Goal: Task Accomplishment & Management: Use online tool/utility

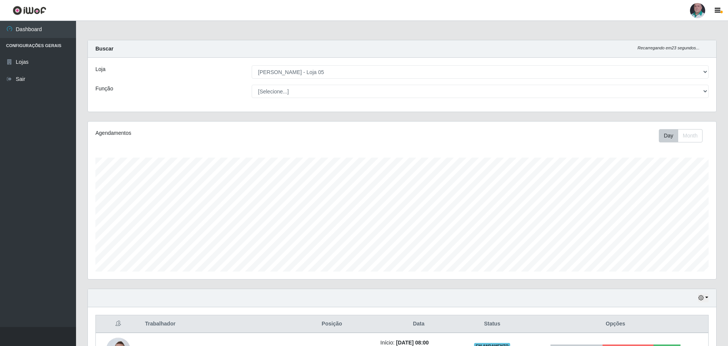
select select "252"
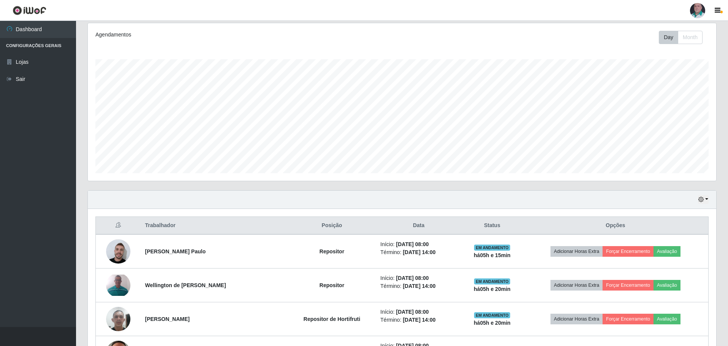
scroll to position [99, 0]
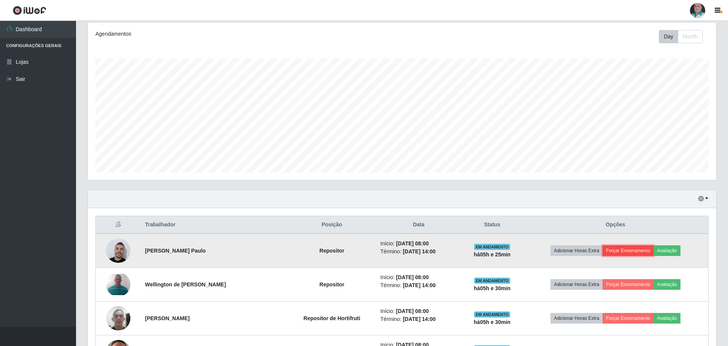
click at [628, 250] on button "Forçar Encerramento" at bounding box center [627, 251] width 51 height 11
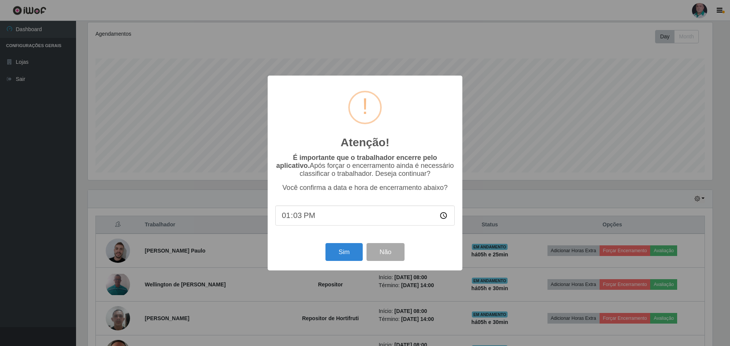
type input "13:30"
click at [340, 252] on button "Sim" at bounding box center [343, 252] width 37 height 18
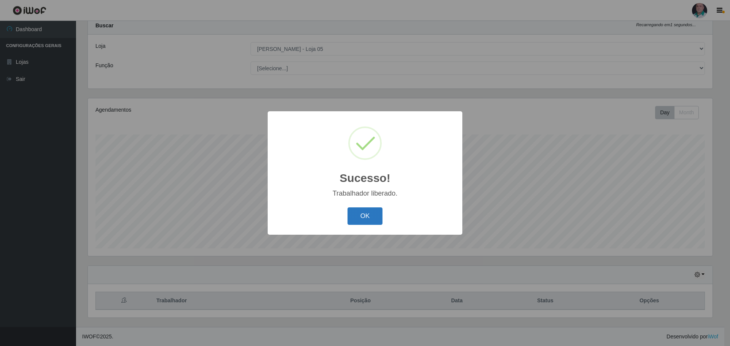
click at [366, 214] on button "OK" at bounding box center [364, 217] width 35 height 18
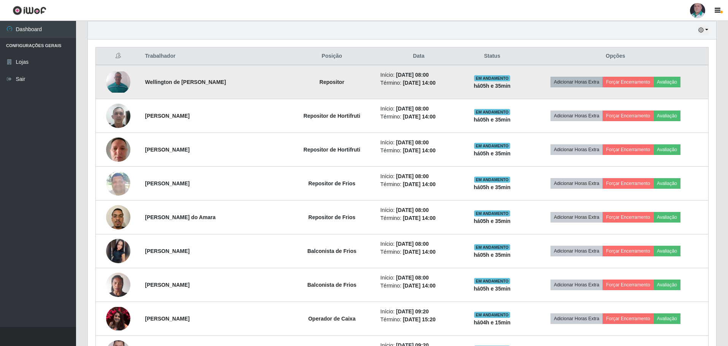
scroll to position [248, 0]
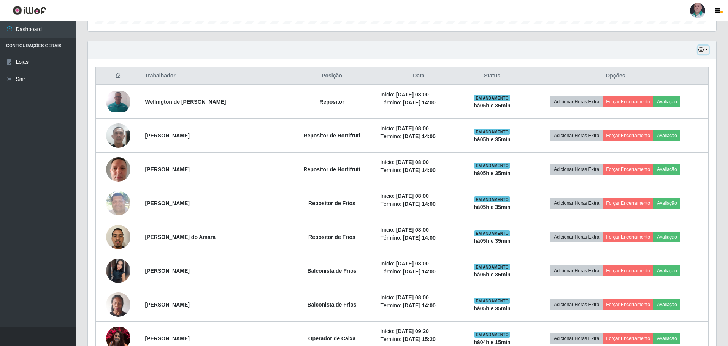
click at [704, 49] on button "button" at bounding box center [703, 50] width 11 height 9
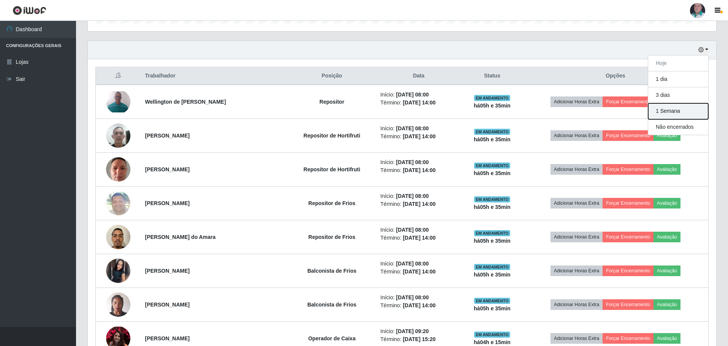
click at [665, 113] on button "1 Semana" at bounding box center [678, 111] width 60 height 16
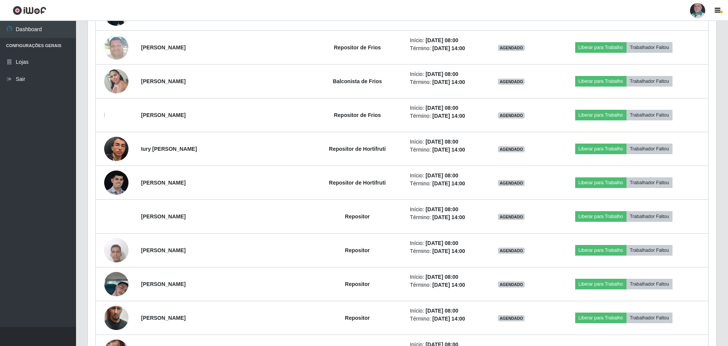
scroll to position [1236, 0]
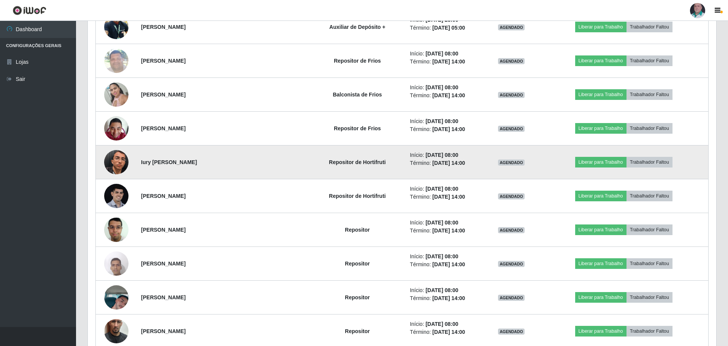
click at [108, 160] on img at bounding box center [116, 162] width 24 height 29
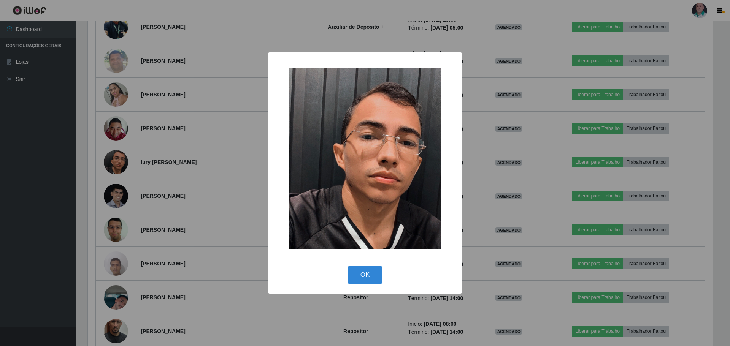
click at [352, 274] on button "OK" at bounding box center [364, 275] width 35 height 18
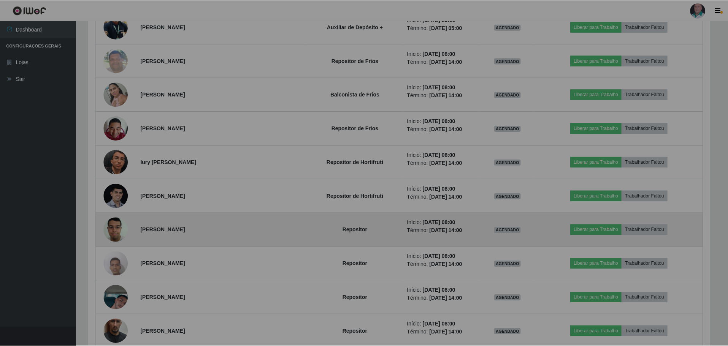
scroll to position [158, 628]
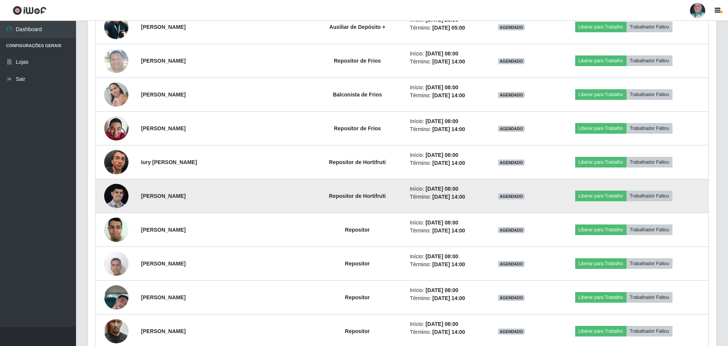
click at [122, 194] on img at bounding box center [116, 196] width 24 height 24
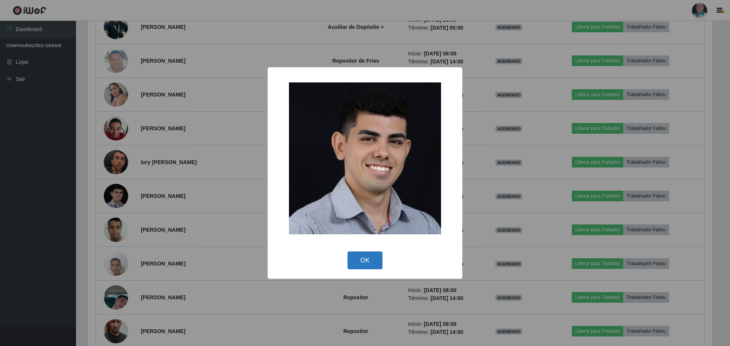
click at [368, 264] on button "OK" at bounding box center [364, 261] width 35 height 18
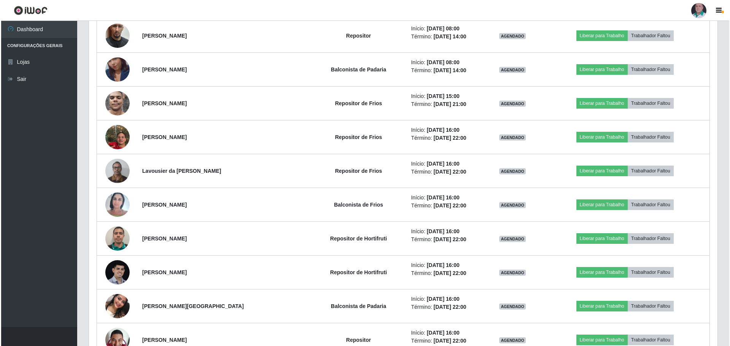
scroll to position [1579, 0]
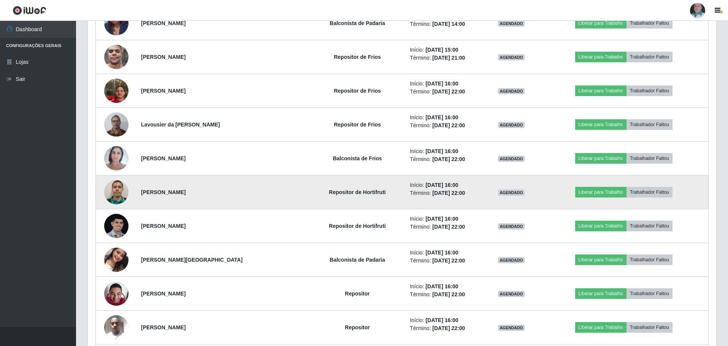
click at [122, 194] on img at bounding box center [116, 192] width 24 height 24
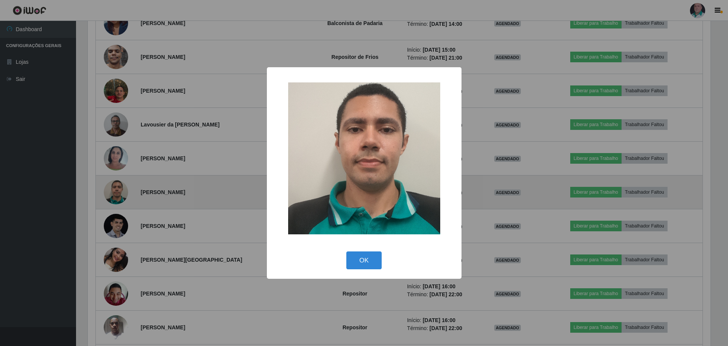
scroll to position [158, 625]
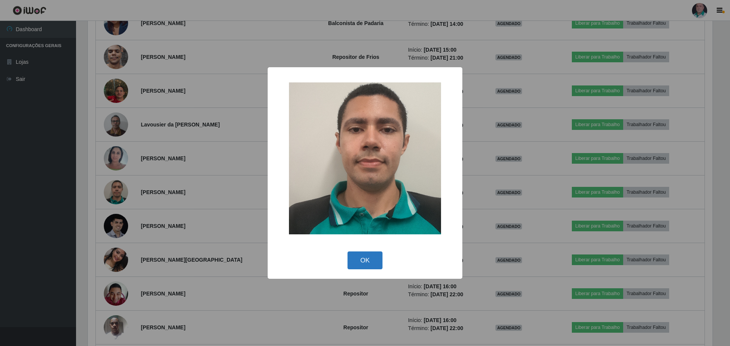
click at [356, 262] on button "OK" at bounding box center [364, 261] width 35 height 18
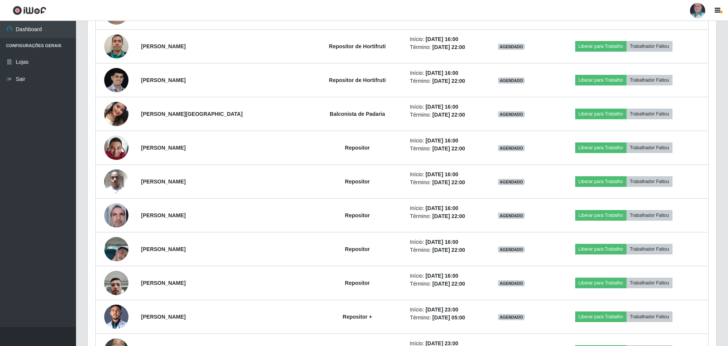
scroll to position [1693, 0]
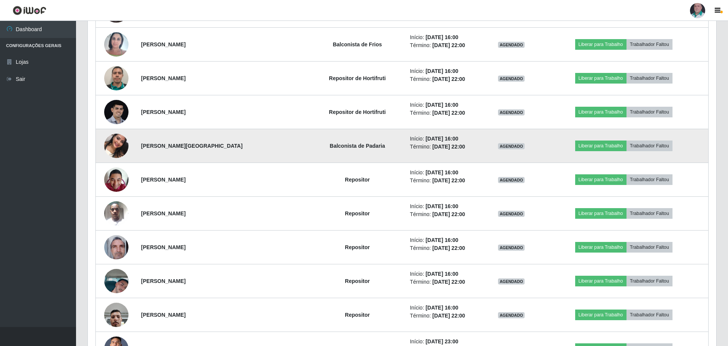
click at [120, 148] on img at bounding box center [116, 145] width 24 height 43
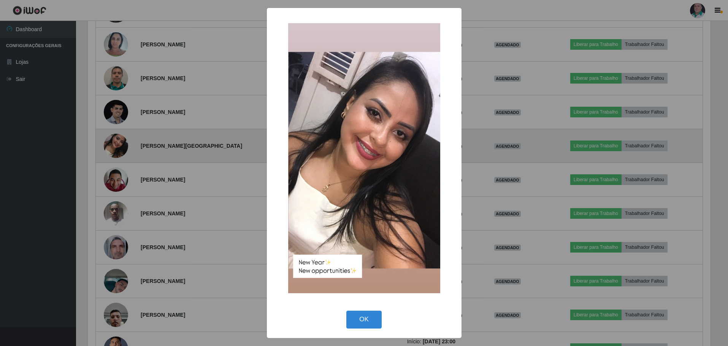
scroll to position [158, 625]
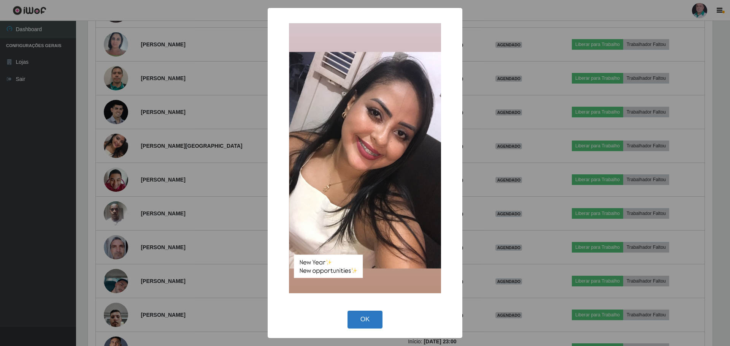
click at [372, 320] on button "OK" at bounding box center [364, 320] width 35 height 18
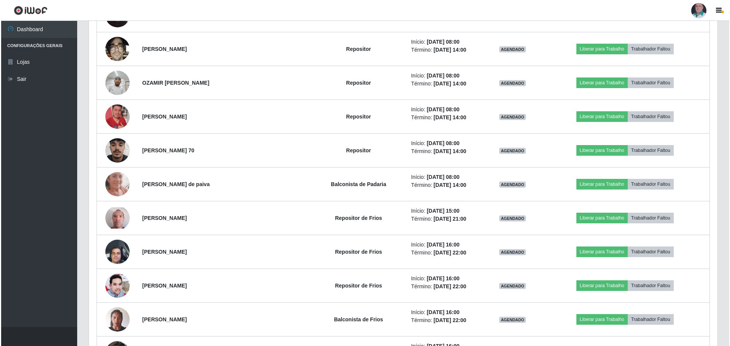
scroll to position [3023, 0]
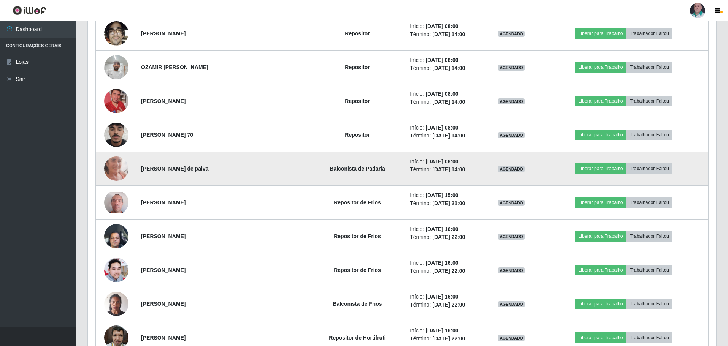
click at [125, 168] on img at bounding box center [116, 168] width 24 height 53
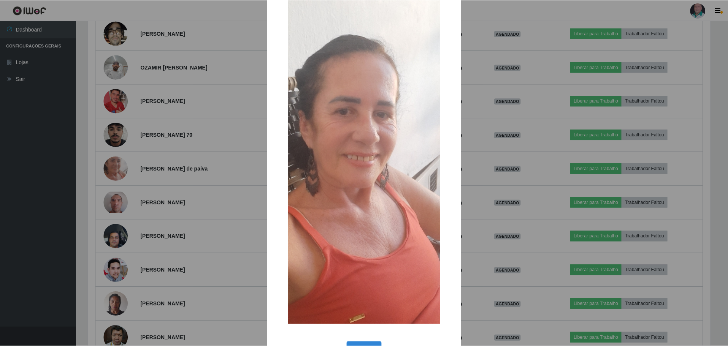
scroll to position [51, 0]
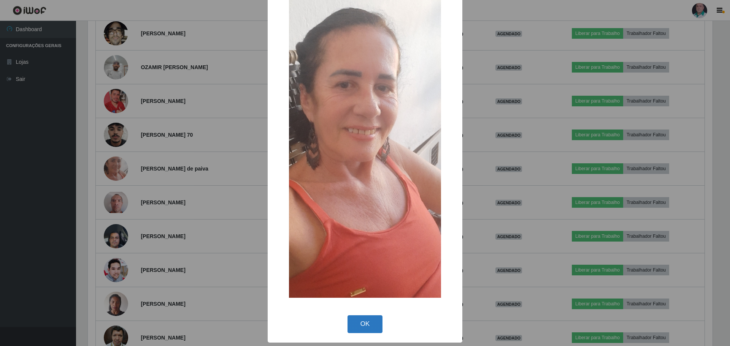
click at [370, 318] on button "OK" at bounding box center [364, 324] width 35 height 18
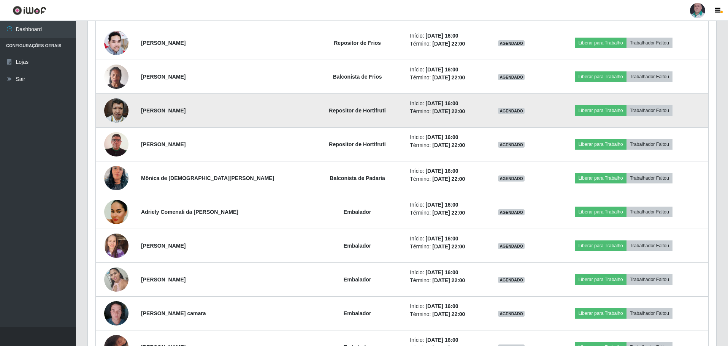
scroll to position [3251, 0]
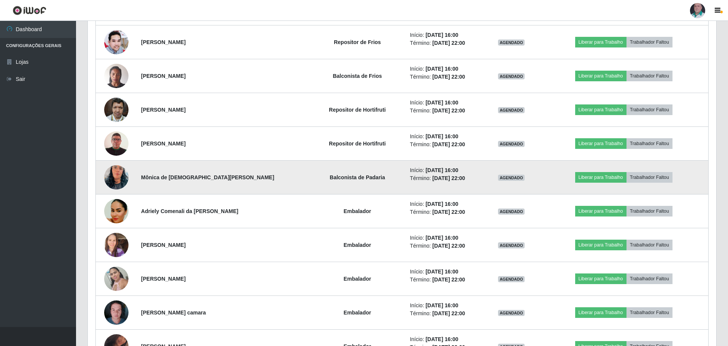
click at [121, 178] on img at bounding box center [116, 177] width 24 height 43
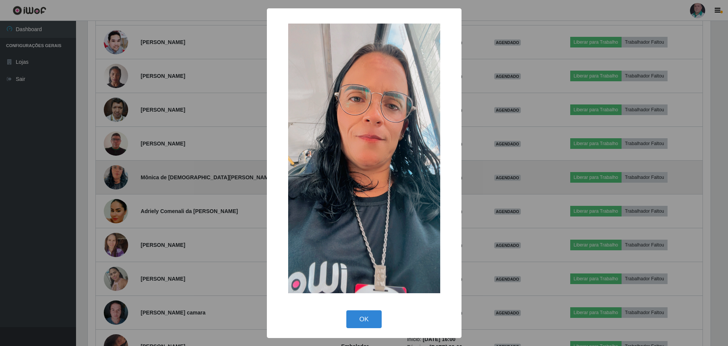
scroll to position [158, 625]
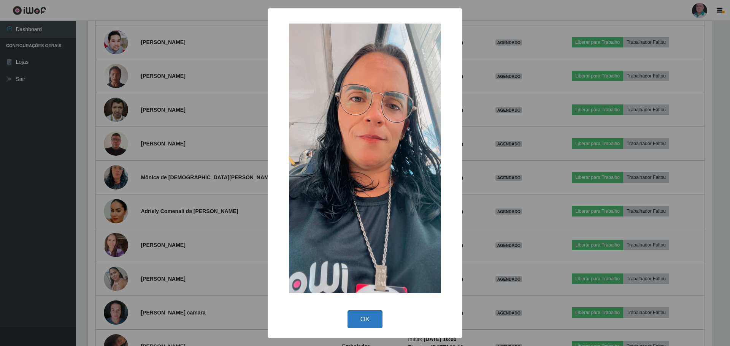
click at [363, 314] on button "OK" at bounding box center [364, 320] width 35 height 18
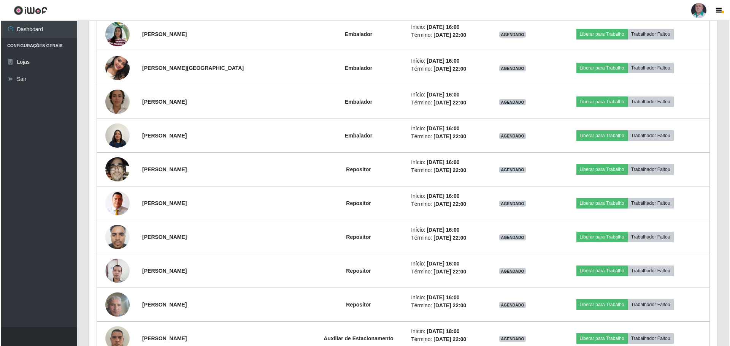
scroll to position [3669, 0]
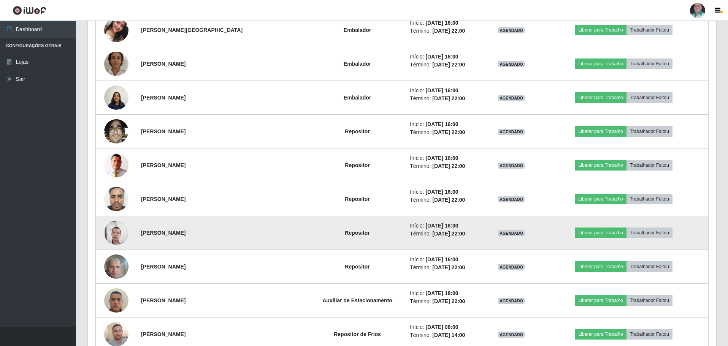
click at [119, 234] on img at bounding box center [116, 233] width 24 height 33
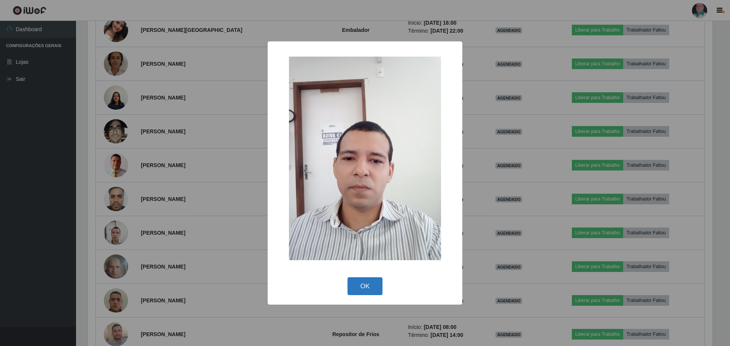
click at [363, 293] on button "OK" at bounding box center [364, 286] width 35 height 18
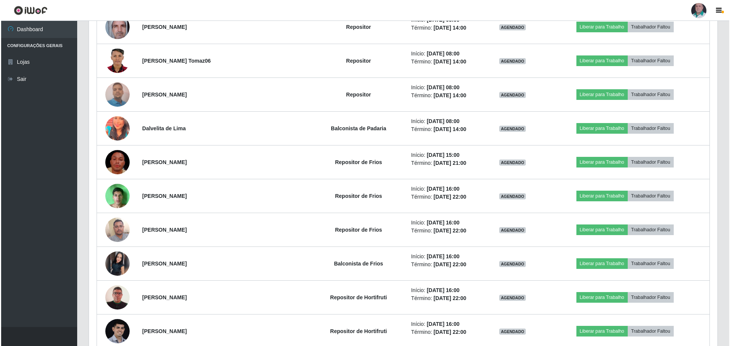
scroll to position [4087, 0]
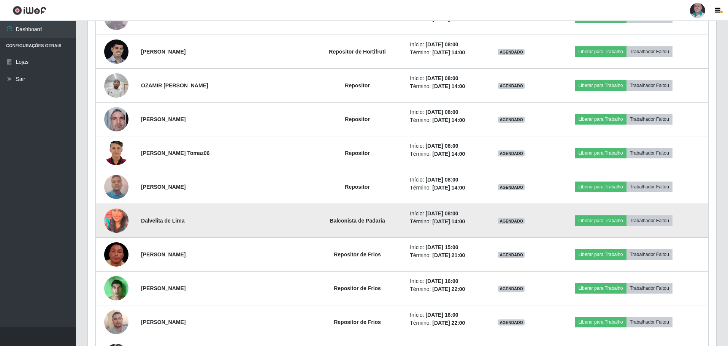
click at [115, 225] on img at bounding box center [116, 221] width 24 height 30
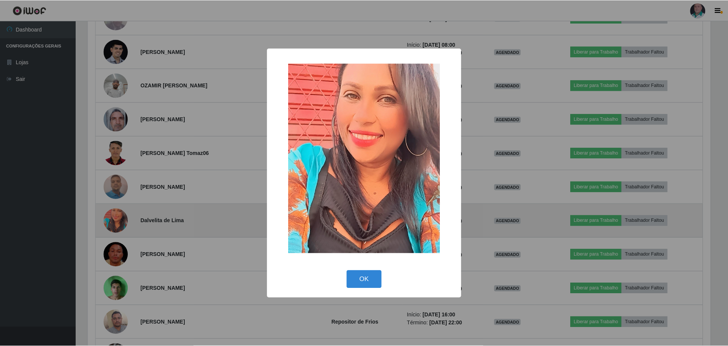
scroll to position [158, 625]
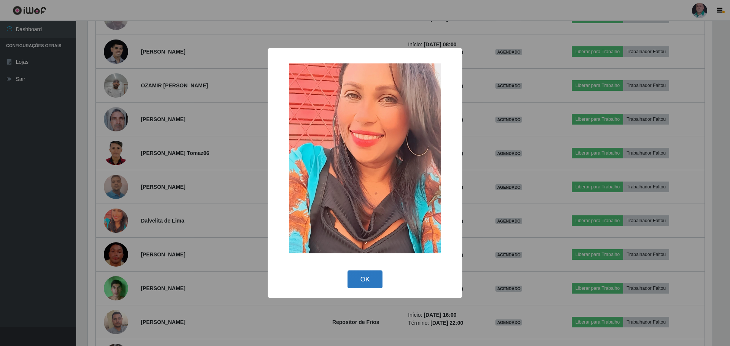
click at [355, 283] on button "OK" at bounding box center [364, 280] width 35 height 18
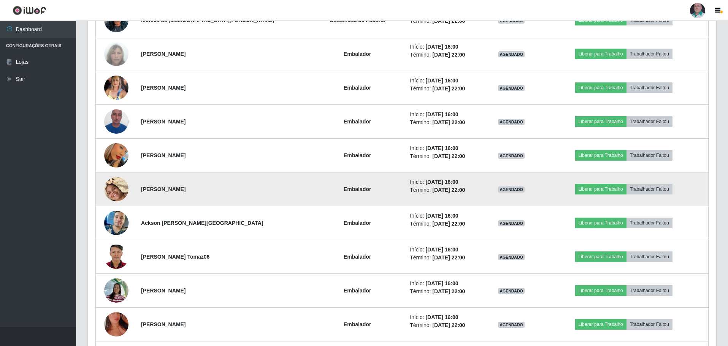
scroll to position [4543, 0]
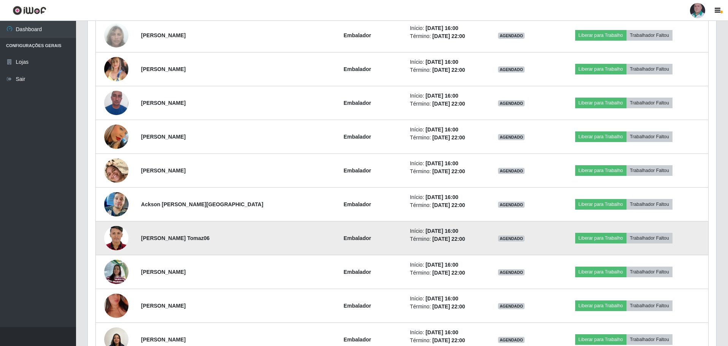
click at [123, 245] on img at bounding box center [116, 238] width 24 height 34
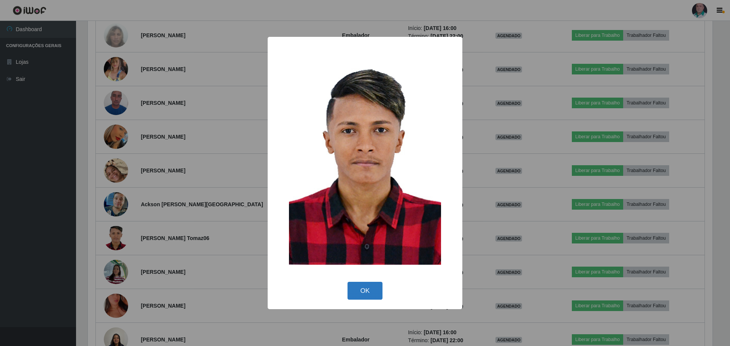
click at [370, 292] on button "OK" at bounding box center [364, 291] width 35 height 18
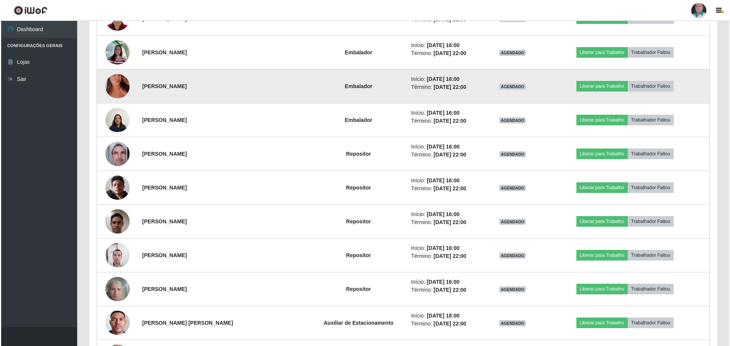
scroll to position [4771, 0]
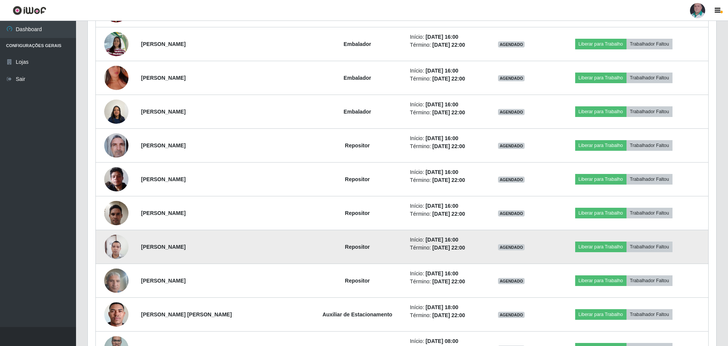
click at [125, 252] on img at bounding box center [116, 247] width 24 height 33
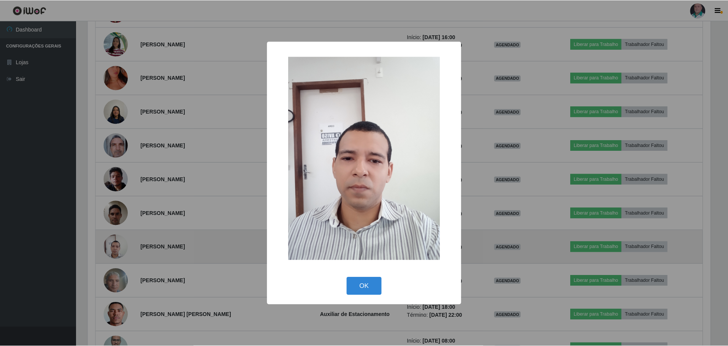
scroll to position [158, 625]
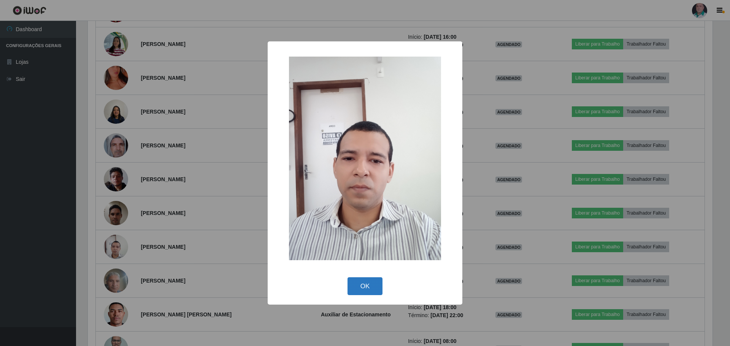
click at [360, 289] on button "OK" at bounding box center [364, 286] width 35 height 18
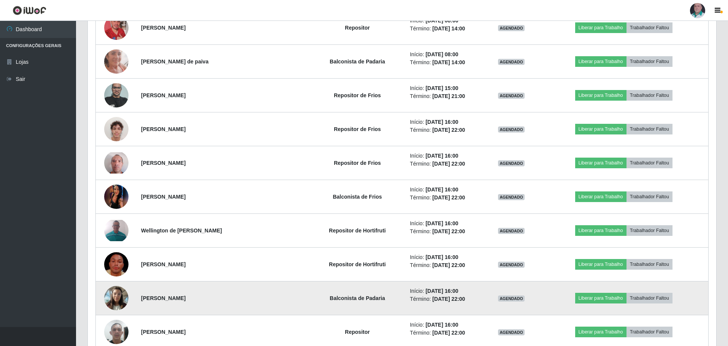
scroll to position [5266, 0]
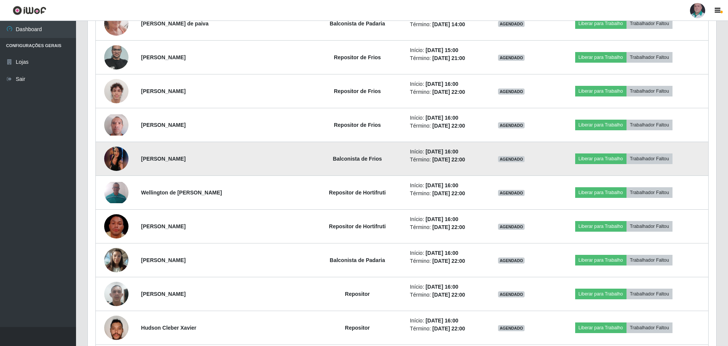
click at [110, 163] on img at bounding box center [116, 159] width 24 height 54
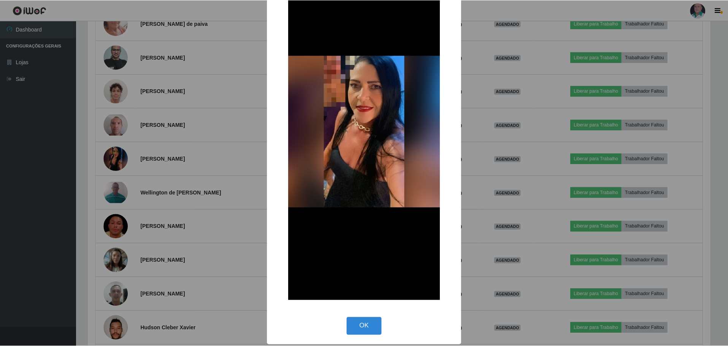
scroll to position [58, 0]
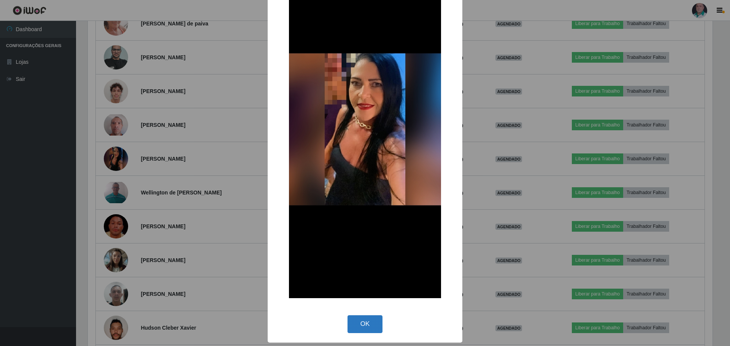
click at [357, 324] on button "OK" at bounding box center [364, 324] width 35 height 18
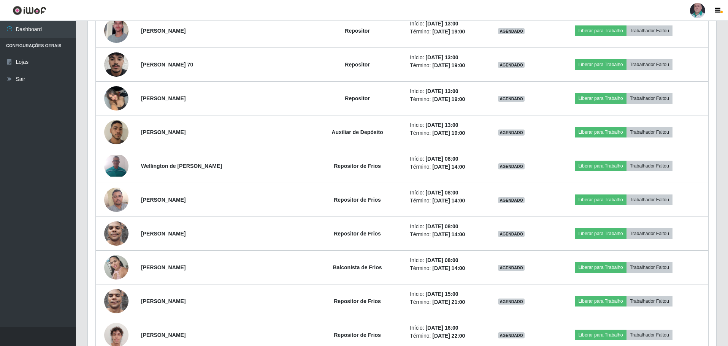
scroll to position [6417, 0]
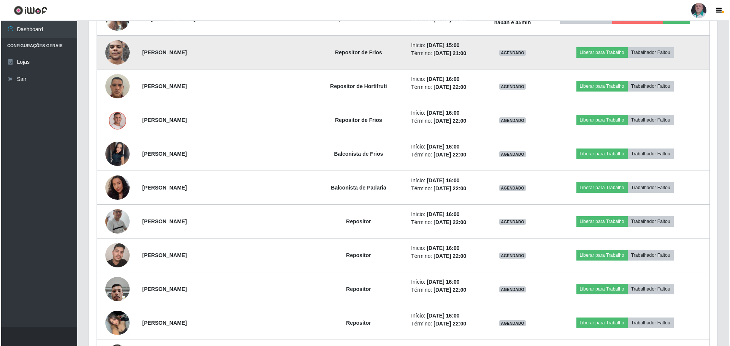
scroll to position [449, 0]
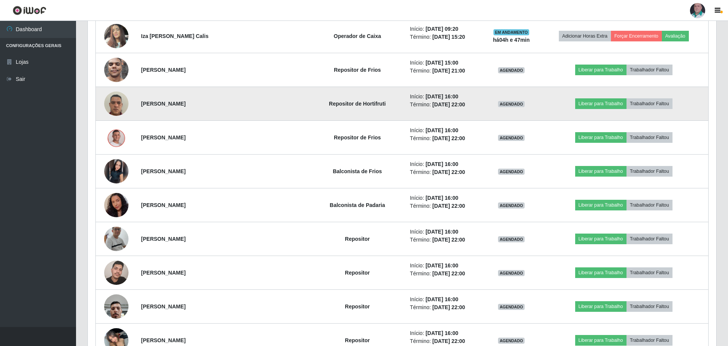
click at [123, 100] on img at bounding box center [116, 103] width 24 height 32
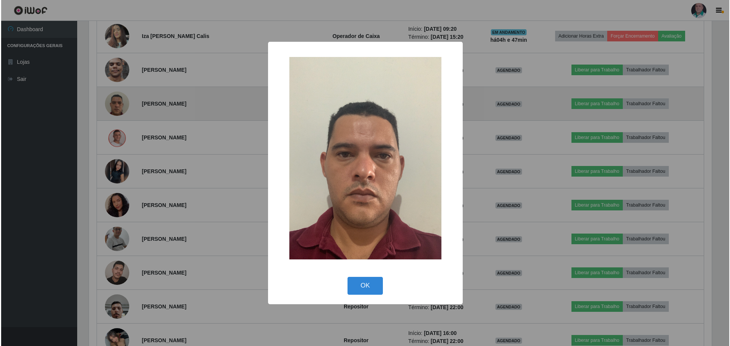
scroll to position [158, 625]
